Goal: Information Seeking & Learning: Learn about a topic

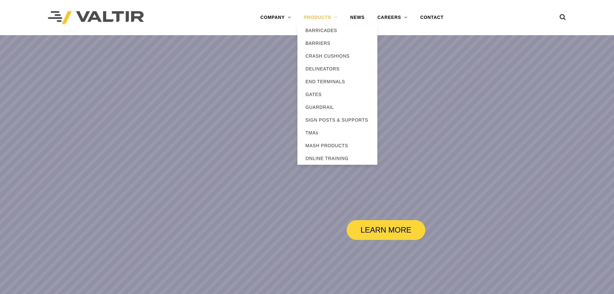
click at [325, 20] on link "PRODUCTS" at bounding box center [321, 17] width 46 height 13
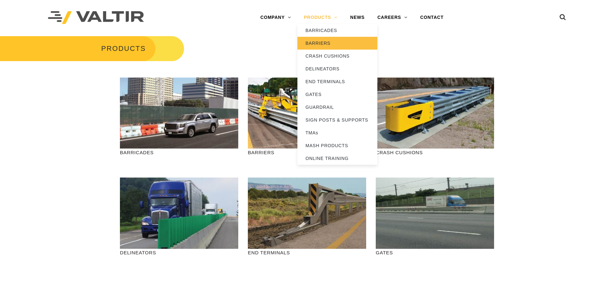
click at [317, 44] on link "BARRIERS" at bounding box center [338, 43] width 80 height 13
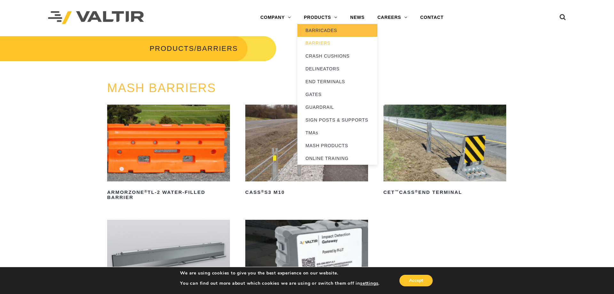
click at [321, 30] on link "BARRICADES" at bounding box center [338, 30] width 80 height 13
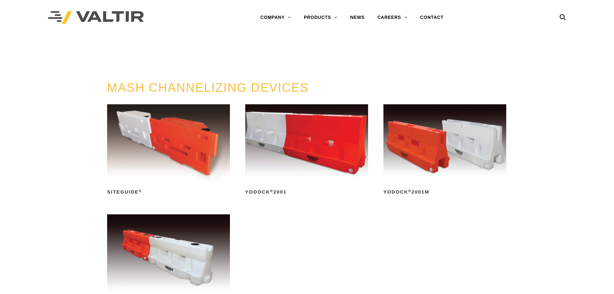
click at [321, 147] on img at bounding box center [306, 142] width 123 height 77
